Goal: Complete application form

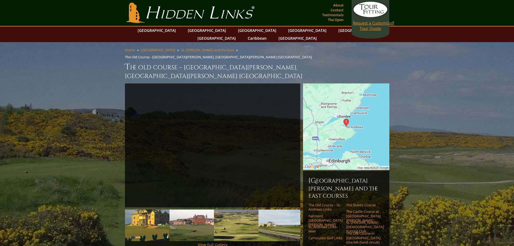
click at [367, 26] on link "Request a Custom Golf Tour Quote" at bounding box center [370, 16] width 35 height 30
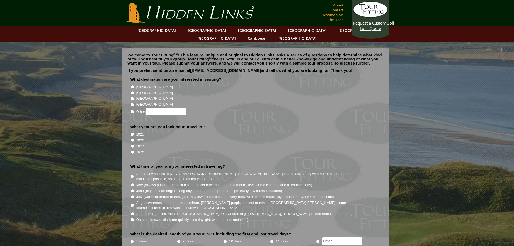
click at [144, 90] on label "[GEOGRAPHIC_DATA]" at bounding box center [154, 92] width 37 height 5
click at [134, 91] on input "[GEOGRAPHIC_DATA]" at bounding box center [132, 93] width 4 height 4
radio input "true"
click at [139, 138] on label "2026" at bounding box center [140, 140] width 8 height 5
click at [134, 138] on input "2026" at bounding box center [132, 140] width 4 height 4
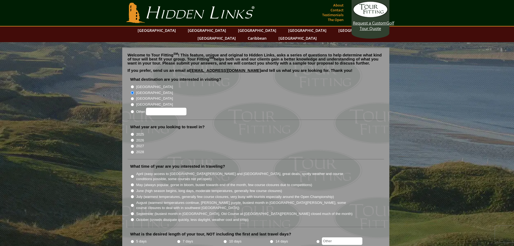
radio input "true"
click at [132, 183] on input "May (always popular, gorse in bloom, busier towards end of the month, few cours…" at bounding box center [132, 185] width 4 height 4
radio input "true"
click at [137, 238] on label "5 days" at bounding box center [141, 240] width 11 height 5
click at [134, 239] on input "5 days" at bounding box center [132, 241] width 4 height 4
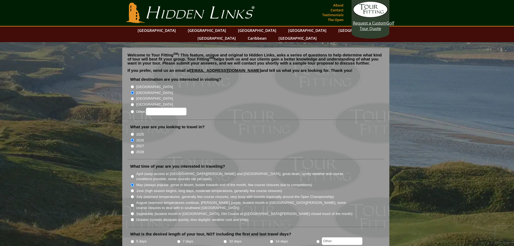
radio input "true"
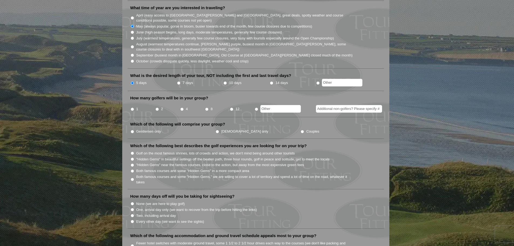
scroll to position [183, 0]
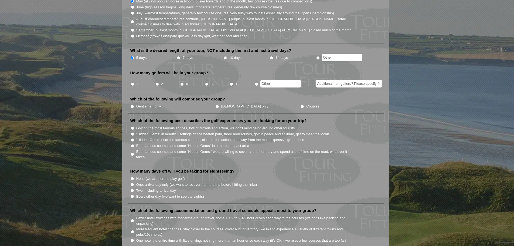
click at [156, 82] on input "2" at bounding box center [157, 84] width 4 height 4
radio input "true"
click at [132, 105] on input "Gentlemen only" at bounding box center [132, 107] width 4 height 4
radio input "true"
click at [133, 188] on input "Two, including arrival day" at bounding box center [132, 190] width 4 height 4
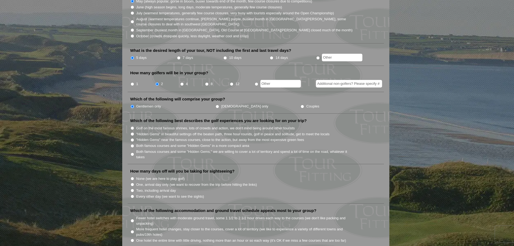
radio input "true"
click at [131, 238] on input "One hotel the entire time with little driving, nothing more than an hour or so …" at bounding box center [132, 240] width 4 height 4
radio input "true"
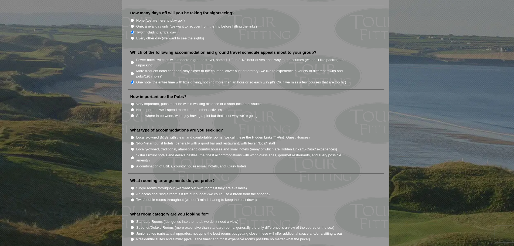
scroll to position [381, 0]
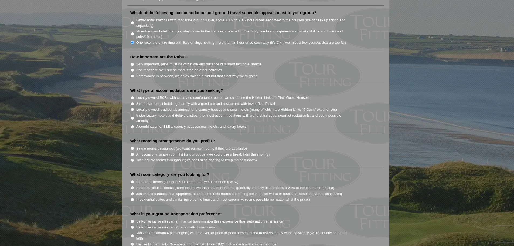
click at [132, 74] on input "Somewhere in between, we enjoy having a pint but that's not why we're going" at bounding box center [132, 76] width 4 height 4
radio input "true"
click at [132, 112] on li "5-star Luxury hotels and deluxe castles (the finest accommodations with world-c…" at bounding box center [257, 117] width 255 height 11
click at [132, 116] on input "5-star Luxury hotels and deluxe castles (the finest accommodations with world-c…" at bounding box center [132, 118] width 4 height 4
radio input "true"
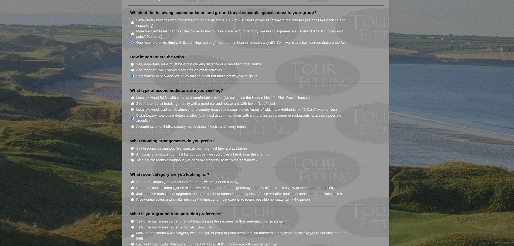
click at [132, 146] on input "Single rooms throughout (we want our own rooms if they are available)" at bounding box center [132, 148] width 4 height 4
radio input "true"
click at [132, 186] on input "Superior/Deluxe Rooms (more expensive than standard rooms, generally the only d…" at bounding box center [132, 188] width 4 height 4
radio input "true"
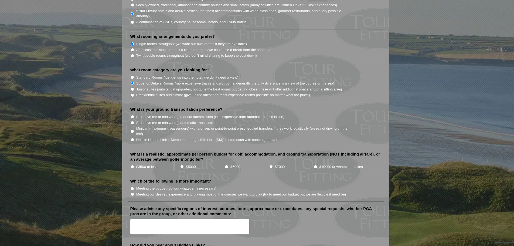
scroll to position [503, 0]
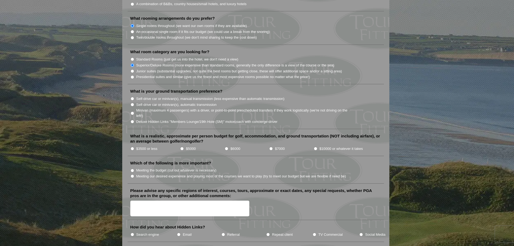
click at [132, 111] on input "Minivan (maximum 4 passengers) with a driver, or point-to-point prescheduled tr…" at bounding box center [132, 113] width 4 height 4
radio input "true"
click at [132, 147] on input "$3500 or less" at bounding box center [132, 149] width 4 height 4
radio input "true"
click at [132, 174] on input "Meeting our desired experience and playing most of the courses we want to play …" at bounding box center [132, 176] width 4 height 4
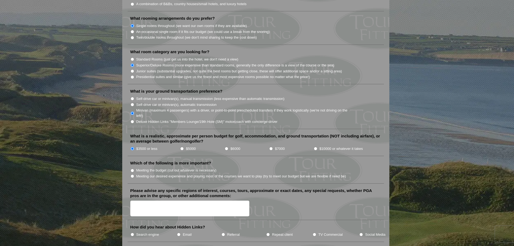
radio input "true"
click at [206, 200] on textarea "Please advise any specific regions of interest, courses, tours, approximate or …" at bounding box center [189, 208] width 119 height 16
type textarea "Old St. Andrews"
click at [156, 232] on label "Search engine" at bounding box center [147, 234] width 23 height 5
click at [134, 232] on input "Search engine" at bounding box center [132, 234] width 4 height 4
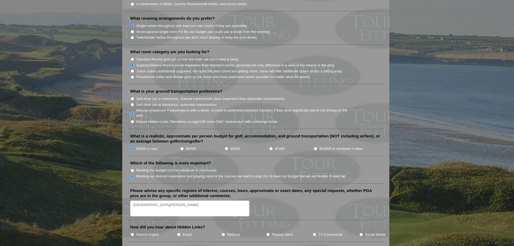
radio input "true"
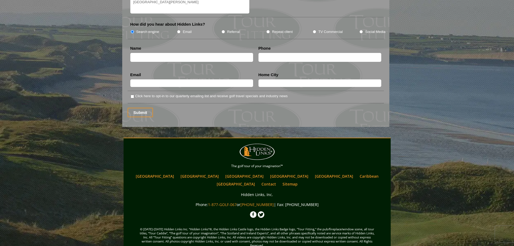
click at [185, 46] on li "Name" at bounding box center [192, 55] width 128 height 19
click at [185, 53] on input "text" at bounding box center [191, 57] width 123 height 9
type input "della stafford"
type input "7045829688"
type input "dstafford@devact.com"
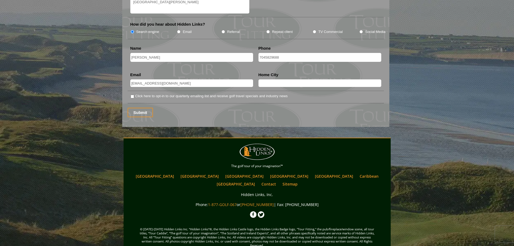
type input "Cornelius"
drag, startPoint x: 279, startPoint y: 49, endPoint x: 186, endPoint y: 51, distance: 93.0
type input "7043775242"
click at [145, 108] on input "Submit" at bounding box center [141, 112] width 26 height 9
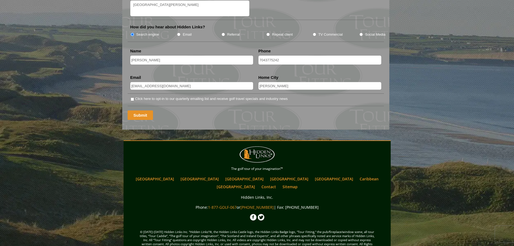
scroll to position [184, 0]
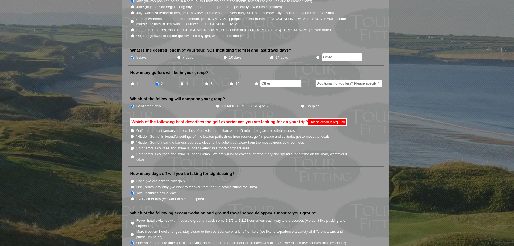
click at [137, 128] on label "Golf on the most famous shrines, lots of crowds and action, we don't mind being…" at bounding box center [215, 130] width 159 height 5
click at [134, 129] on input "Golf on the most famous shrines, lots of crowds and action, we don't mind being…" at bounding box center [132, 131] width 4 height 4
radio input "true"
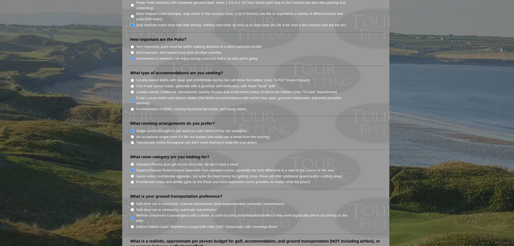
scroll to position [613, 0]
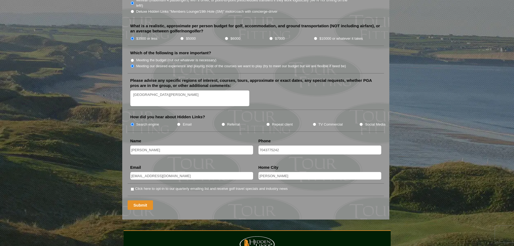
click at [135, 200] on input "Submit" at bounding box center [141, 204] width 26 height 9
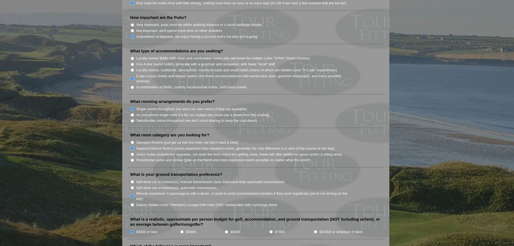
scroll to position [645, 0]
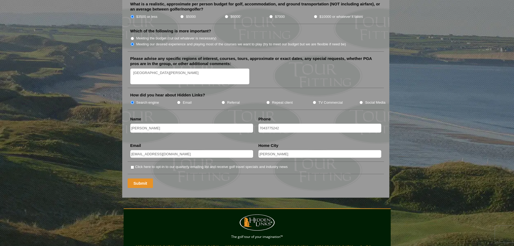
click at [147, 178] on input "Submit" at bounding box center [141, 182] width 26 height 9
